Goal: Find specific page/section: Find specific page/section

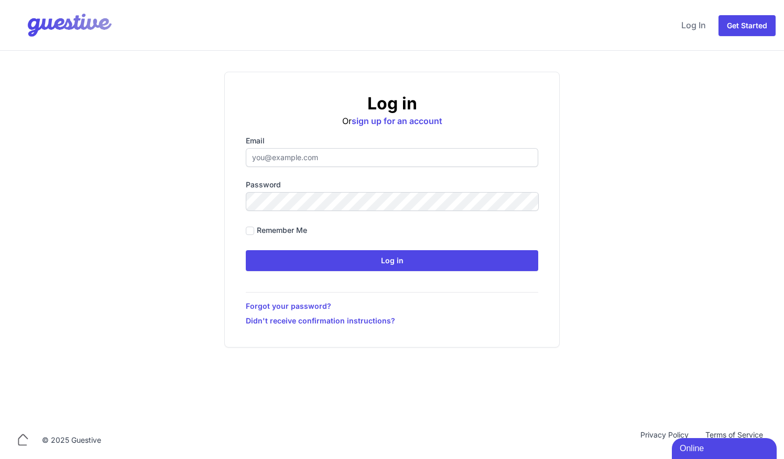
type input "ben@aplacelikehome.co.uk"
click at [332, 51] on div "Log in Or sign up for an account Email ben@aplacelikehome.co.uk Password Rememb…" at bounding box center [392, 236] width 784 height 371
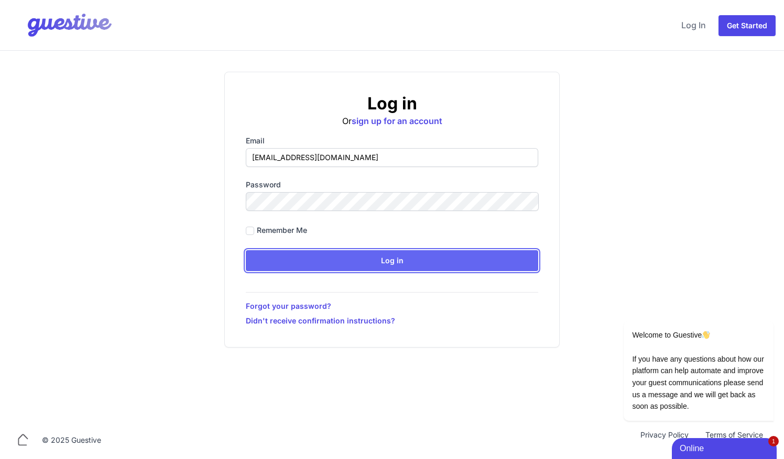
click at [332, 187] on input "Log in" at bounding box center [392, 260] width 292 height 21
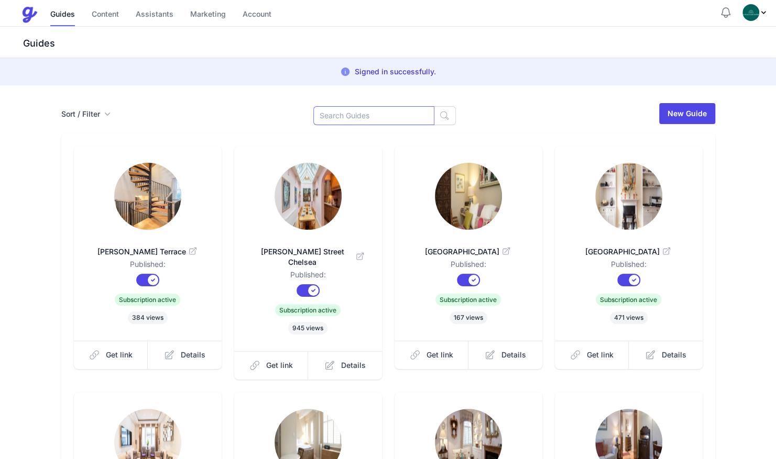
click at [332, 116] on input at bounding box center [373, 115] width 121 height 19
type input "BRIT"
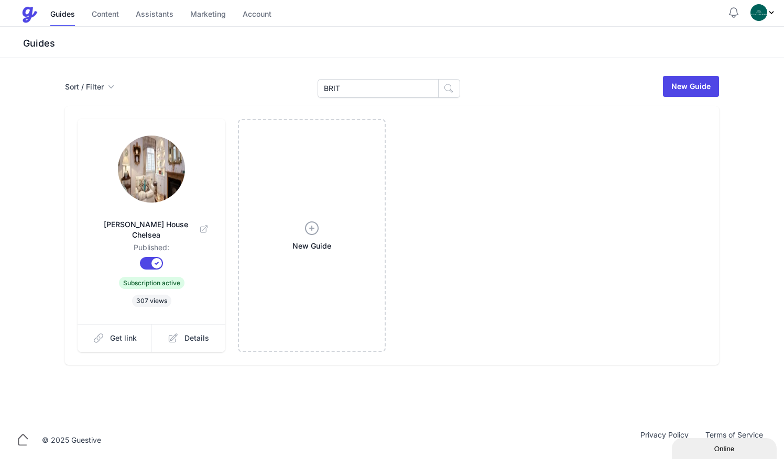
click at [138, 172] on img at bounding box center [151, 169] width 67 height 67
drag, startPoint x: 357, startPoint y: 91, endPoint x: 233, endPoint y: 80, distance: 125.2
click at [233, 80] on div "Sort / Filter Sort Name Created Unsorted All Published Unpublished Archived BRI…" at bounding box center [392, 86] width 654 height 23
type input "nevi"
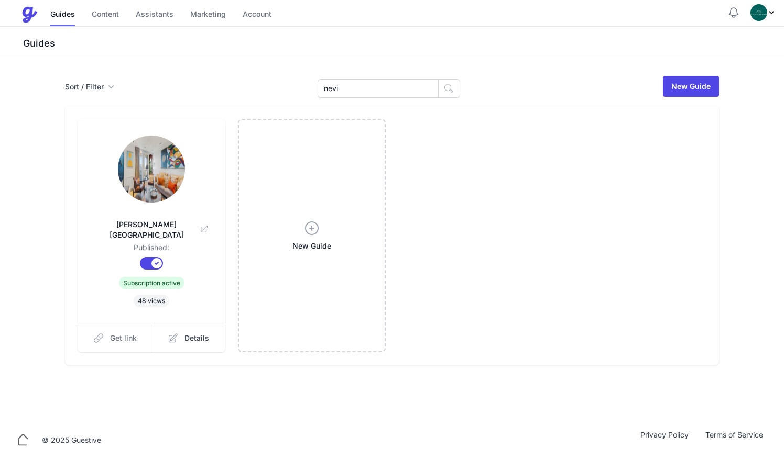
click at [122, 333] on span "Get link" at bounding box center [123, 338] width 27 height 10
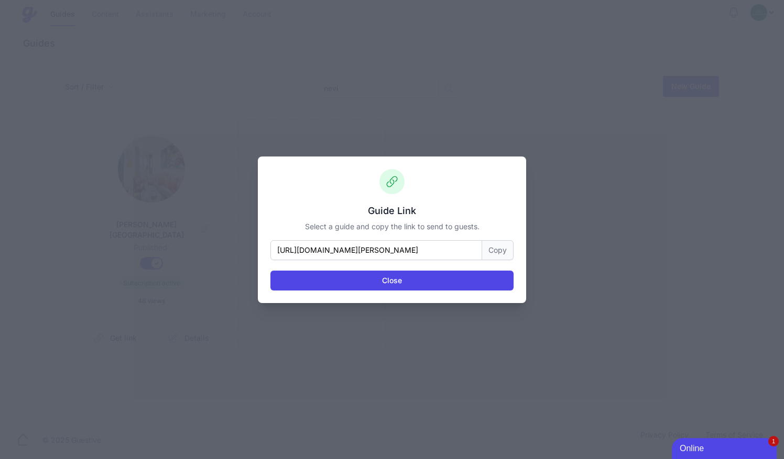
click at [499, 252] on button "Copy" at bounding box center [497, 250] width 31 height 20
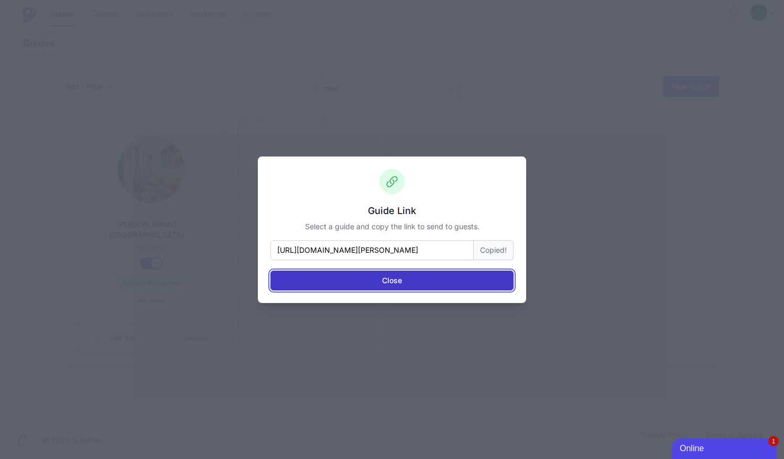
click at [337, 285] on button "Close" at bounding box center [391, 281] width 243 height 20
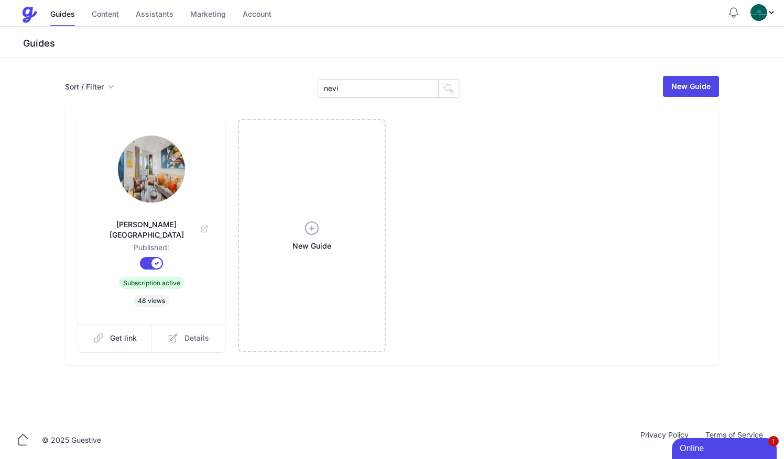
click at [208, 333] on span "Details" at bounding box center [196, 338] width 25 height 10
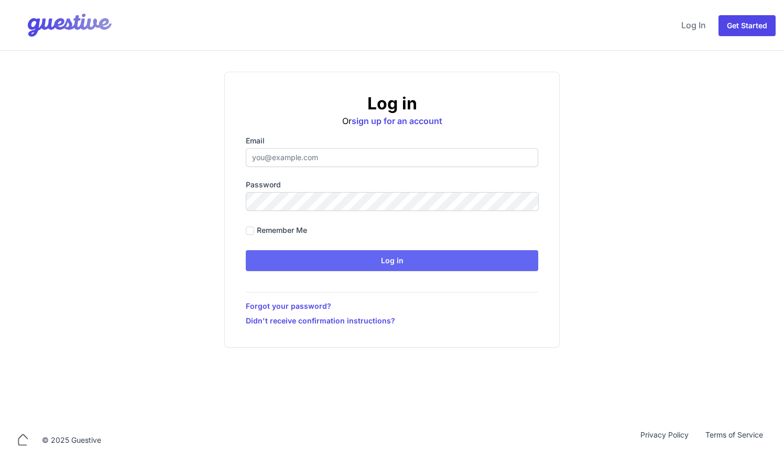
type input "[EMAIL_ADDRESS][DOMAIN_NAME]"
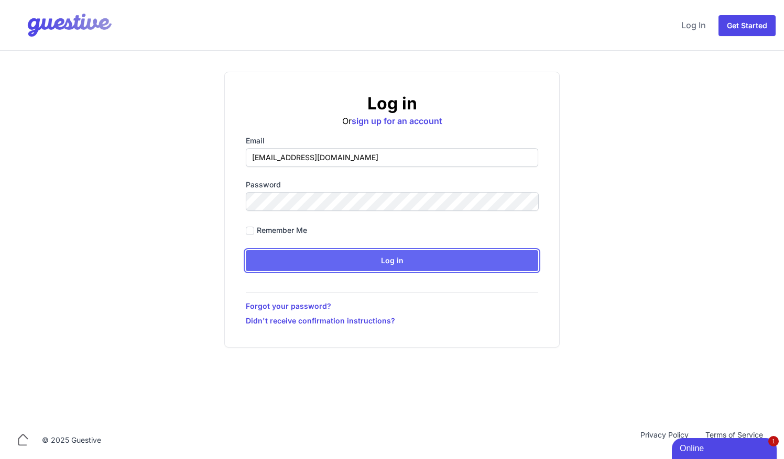
click at [381, 263] on input "Log in" at bounding box center [392, 260] width 292 height 21
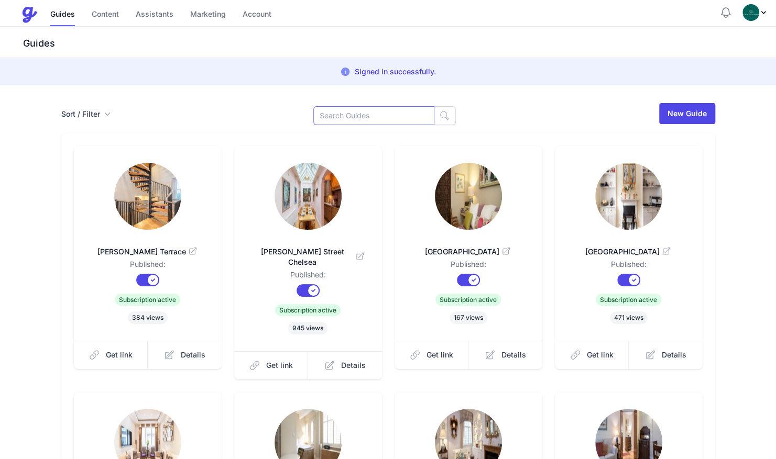
click at [362, 113] on input at bounding box center [373, 115] width 121 height 19
type input "nevil"
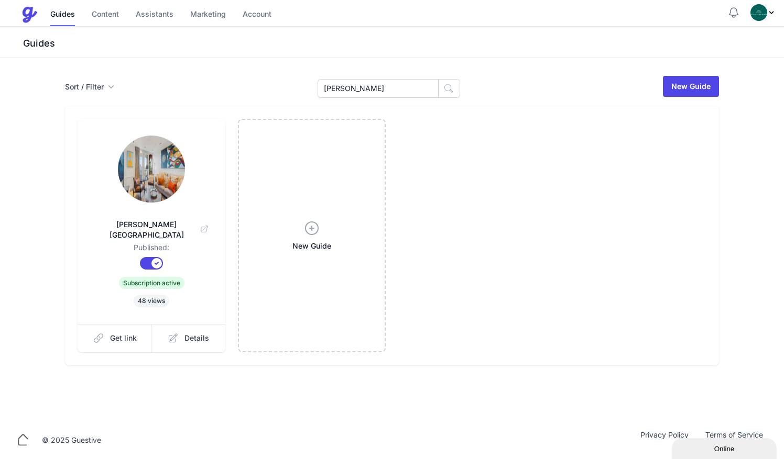
click at [163, 188] on img at bounding box center [151, 169] width 67 height 67
